Goal: Book appointment/travel/reservation

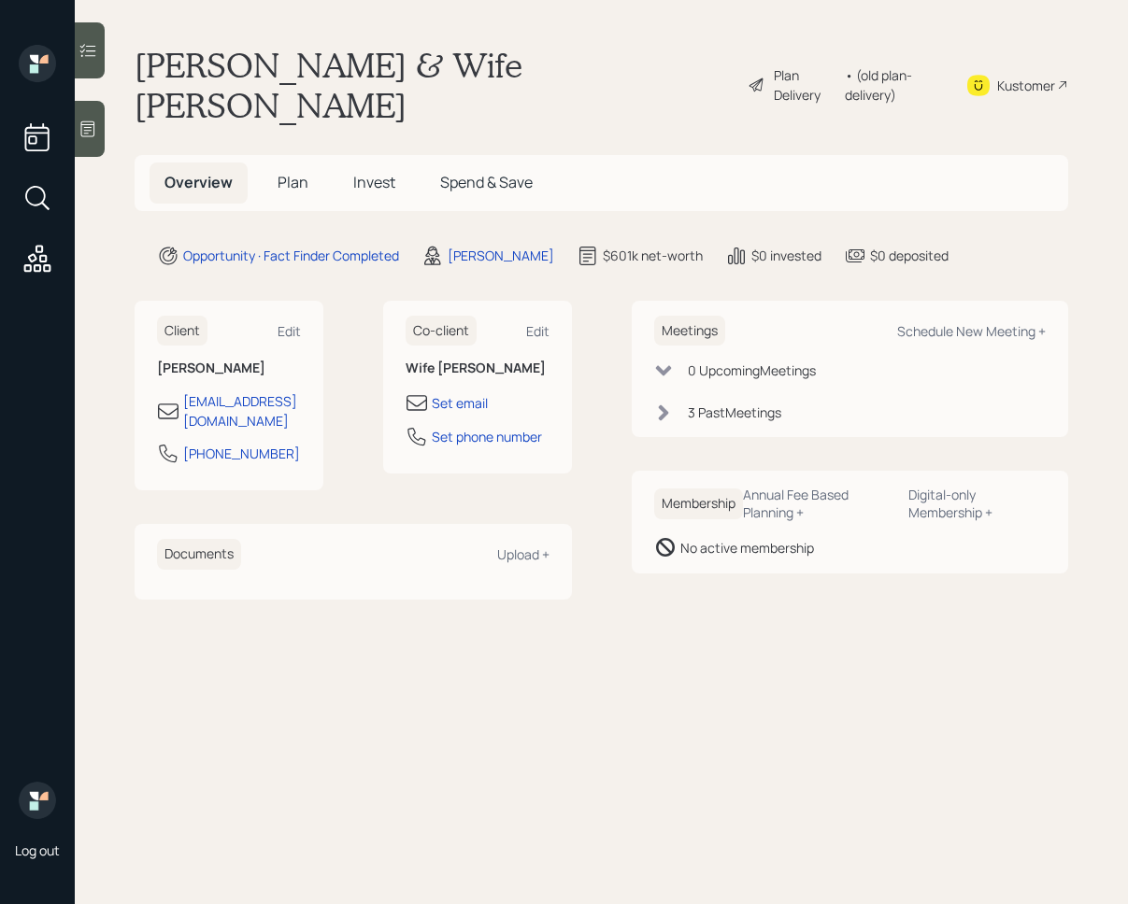
click at [295, 172] on span "Plan" at bounding box center [292, 182] width 31 height 21
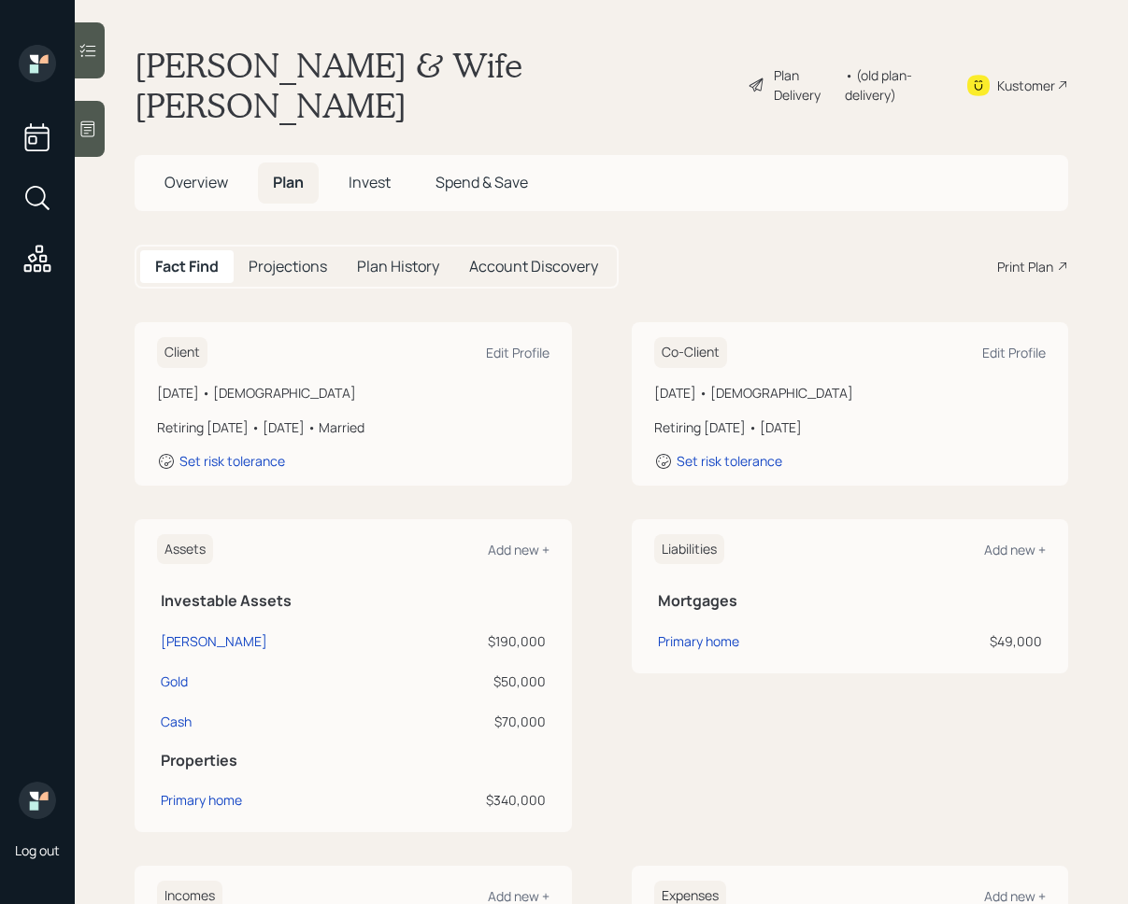
click at [201, 172] on span "Overview" at bounding box center [196, 182] width 64 height 21
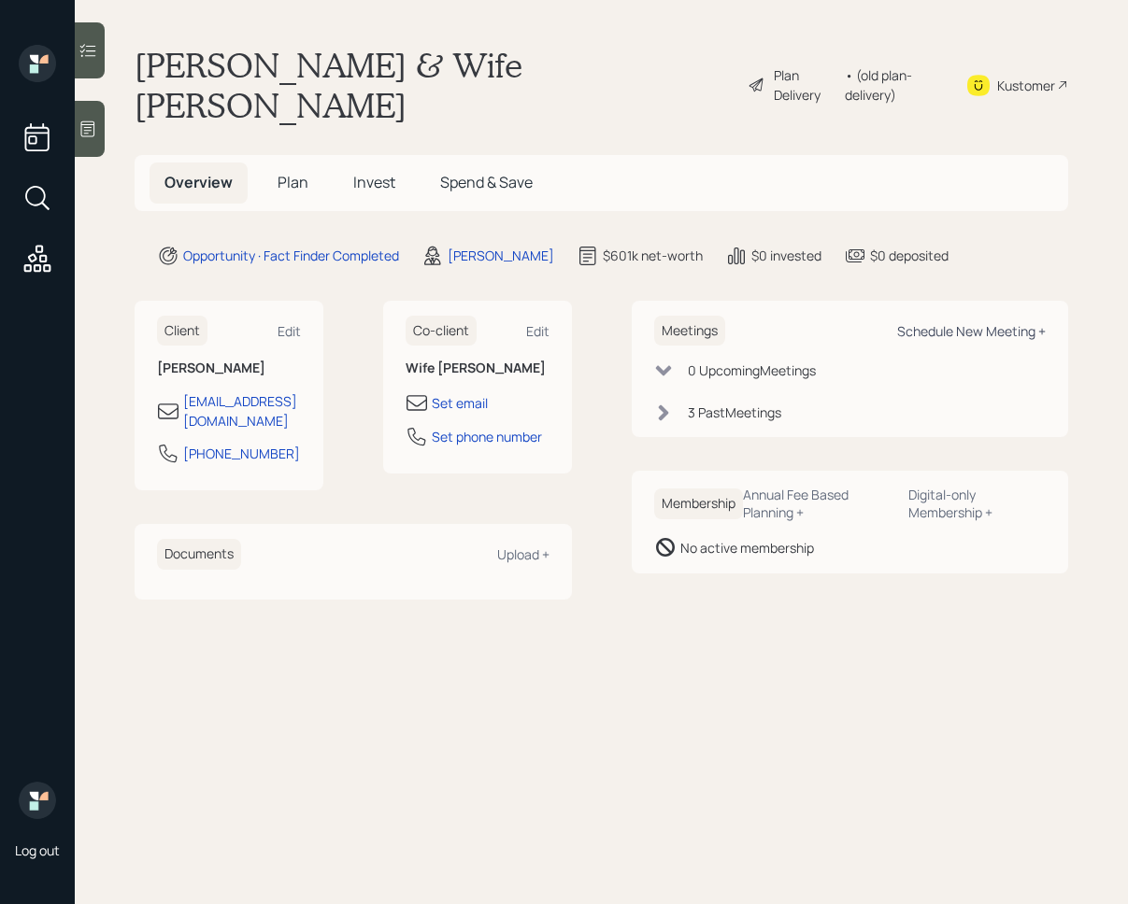
click at [999, 322] on div "Schedule New Meeting +" at bounding box center [971, 331] width 149 height 18
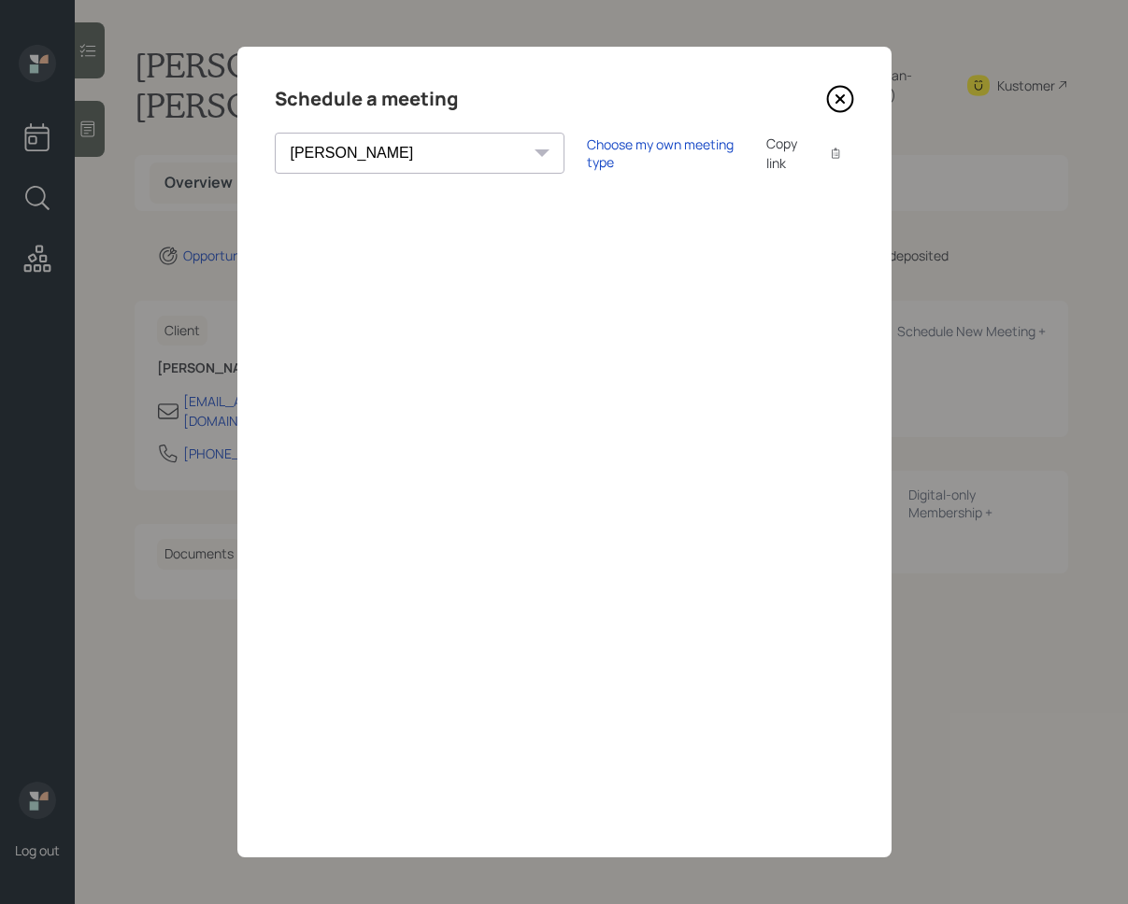
click at [419, 150] on div "Theresa Spinello Matthew Burke Aleksandra Szegda Eitan Bar-David Ian Yamey Trev…" at bounding box center [420, 153] width 290 height 41
click at [404, 155] on select "Theresa Spinello Matthew Burke Aleksandra Szegda Eitan Bar-David Ian Yamey Trev…" at bounding box center [420, 153] width 290 height 41
select select "round-robin"
click at [275, 133] on select "Theresa Spinello Matthew Burke Aleksandra Szegda Eitan Bar-David Ian Yamey Trev…" at bounding box center [420, 153] width 290 height 41
click at [848, 108] on icon at bounding box center [839, 99] width 25 height 25
